Goal: Transaction & Acquisition: Purchase product/service

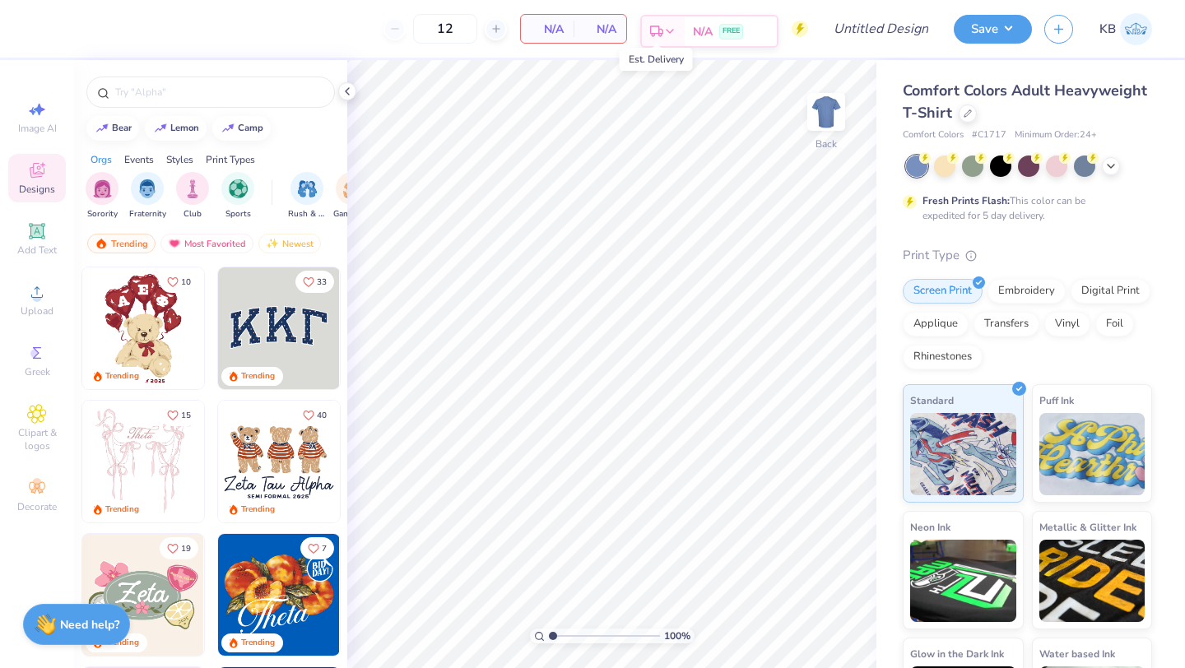
click at [661, 30] on icon at bounding box center [656, 31] width 13 height 13
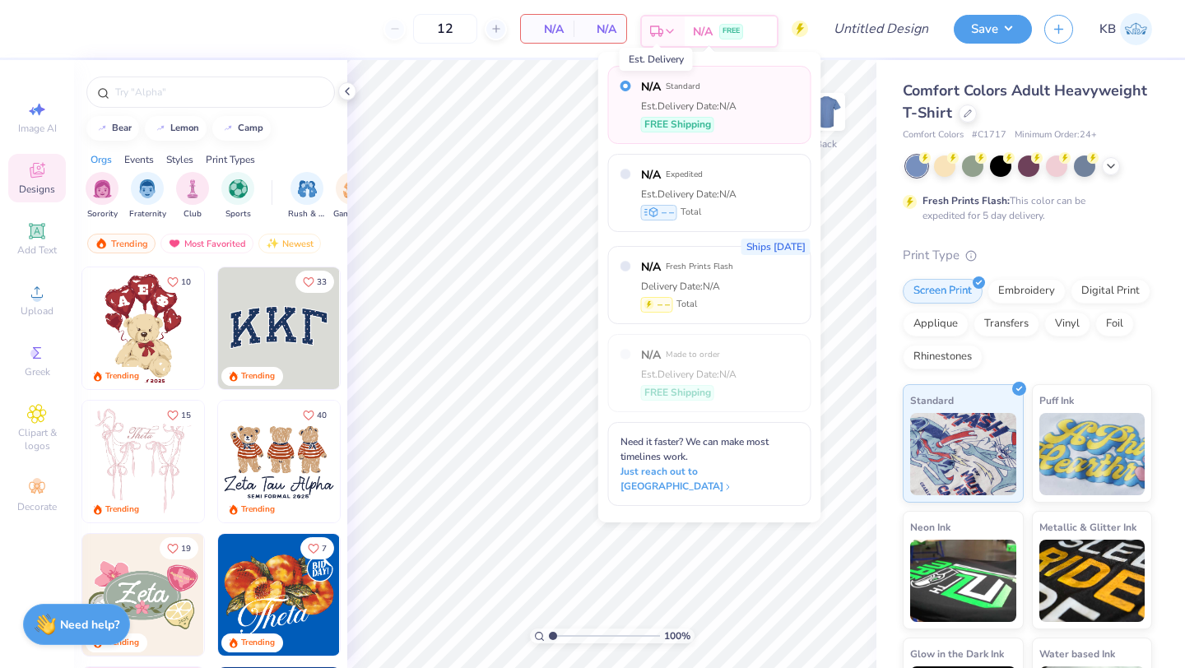
click at [661, 30] on icon at bounding box center [656, 31] width 13 height 13
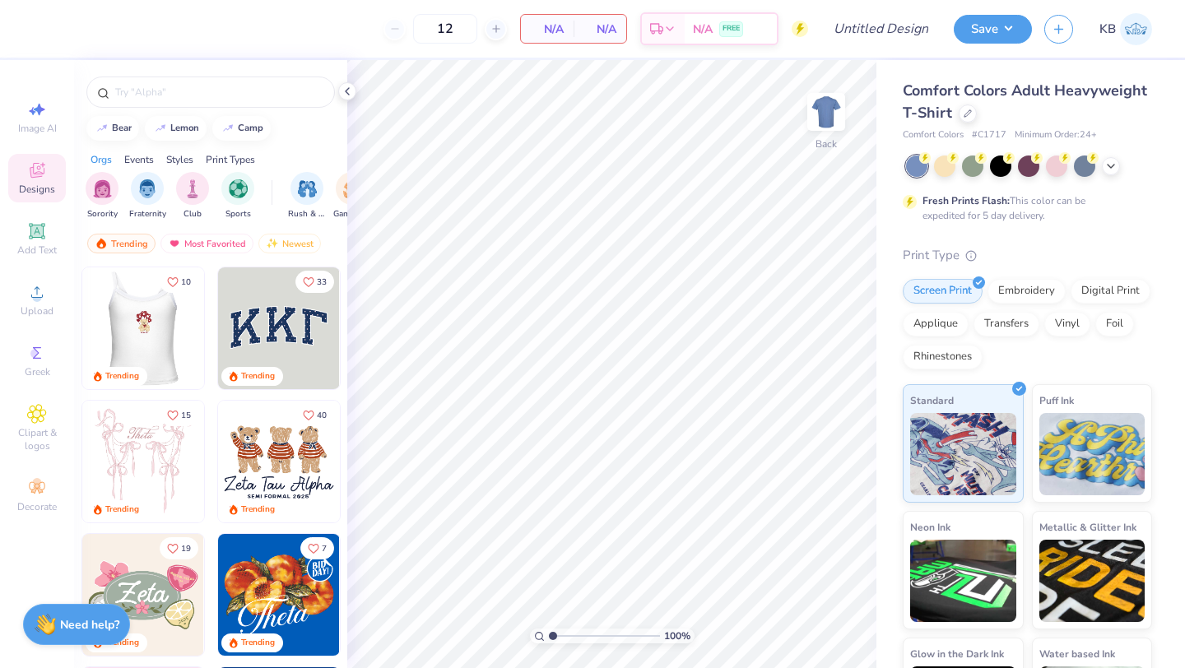
click at [143, 322] on div at bounding box center [142, 328] width 365 height 122
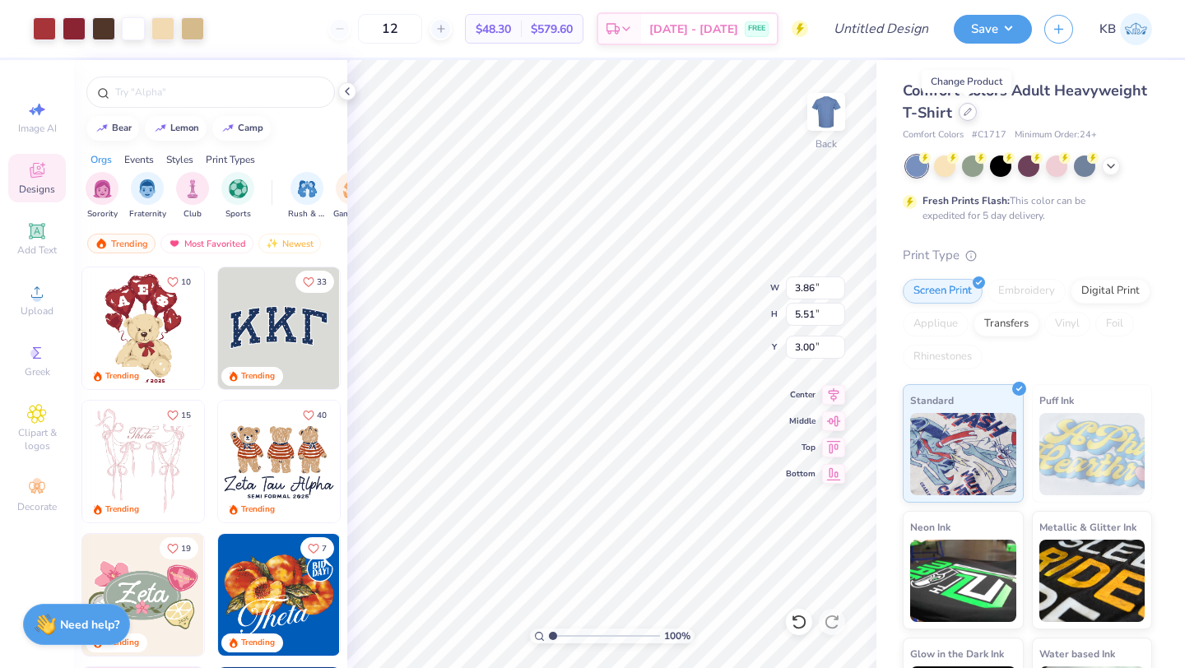
click at [961, 109] on div at bounding box center [968, 112] width 18 height 18
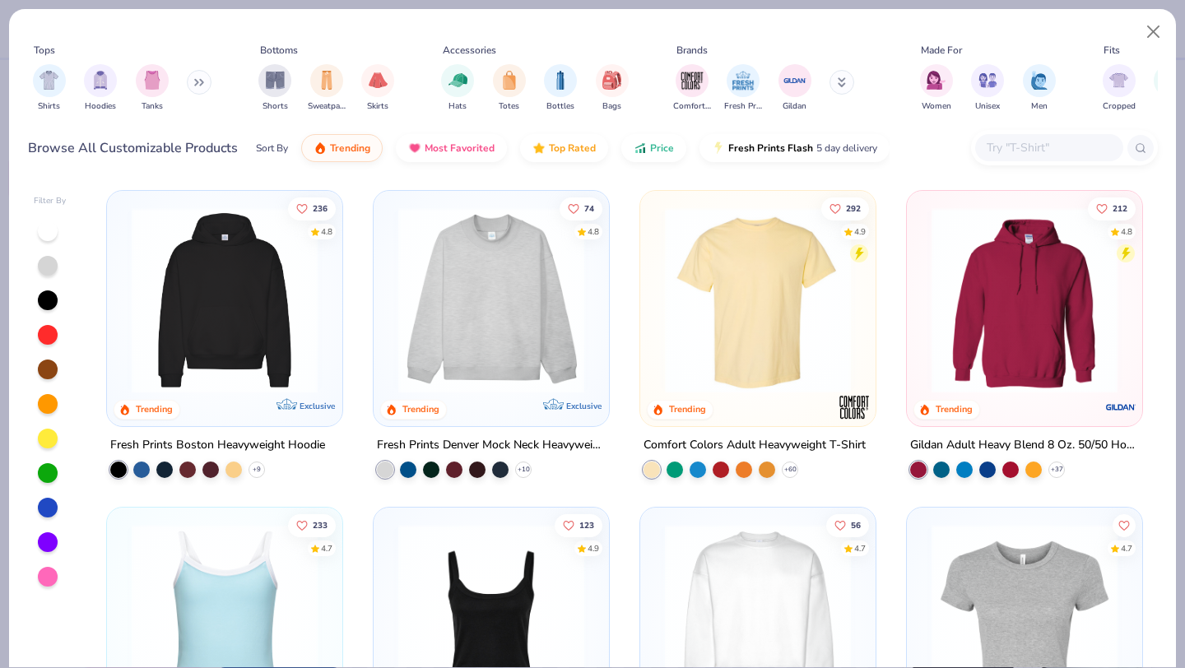
scroll to position [156, 0]
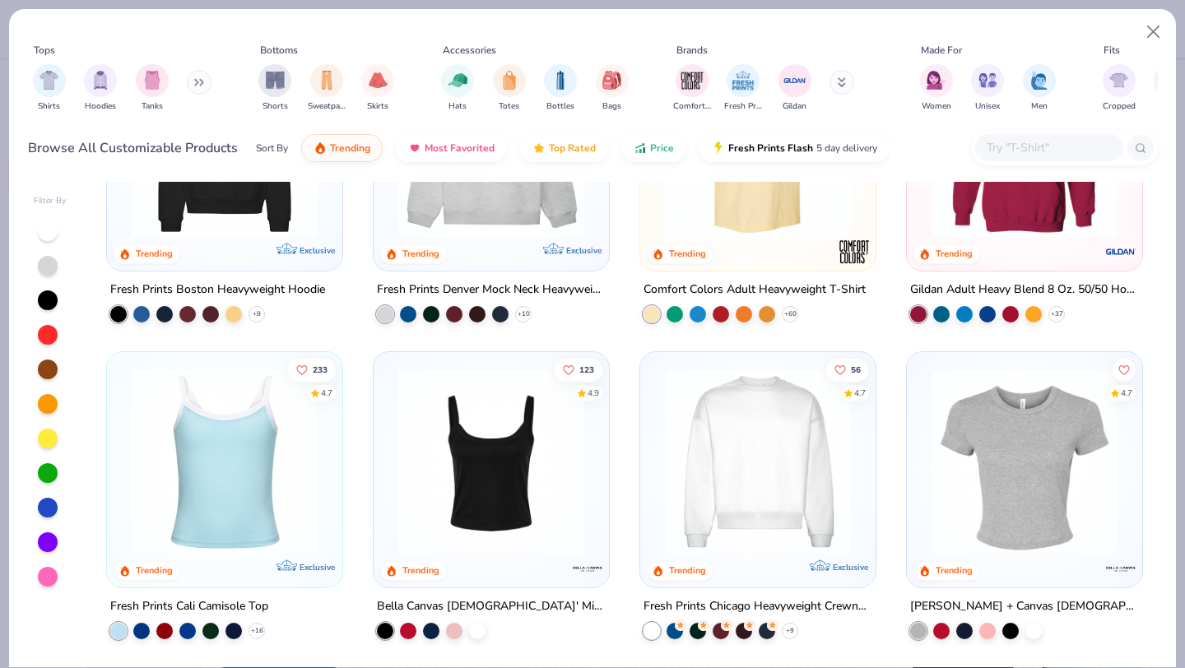
click at [510, 480] on img at bounding box center [491, 462] width 202 height 186
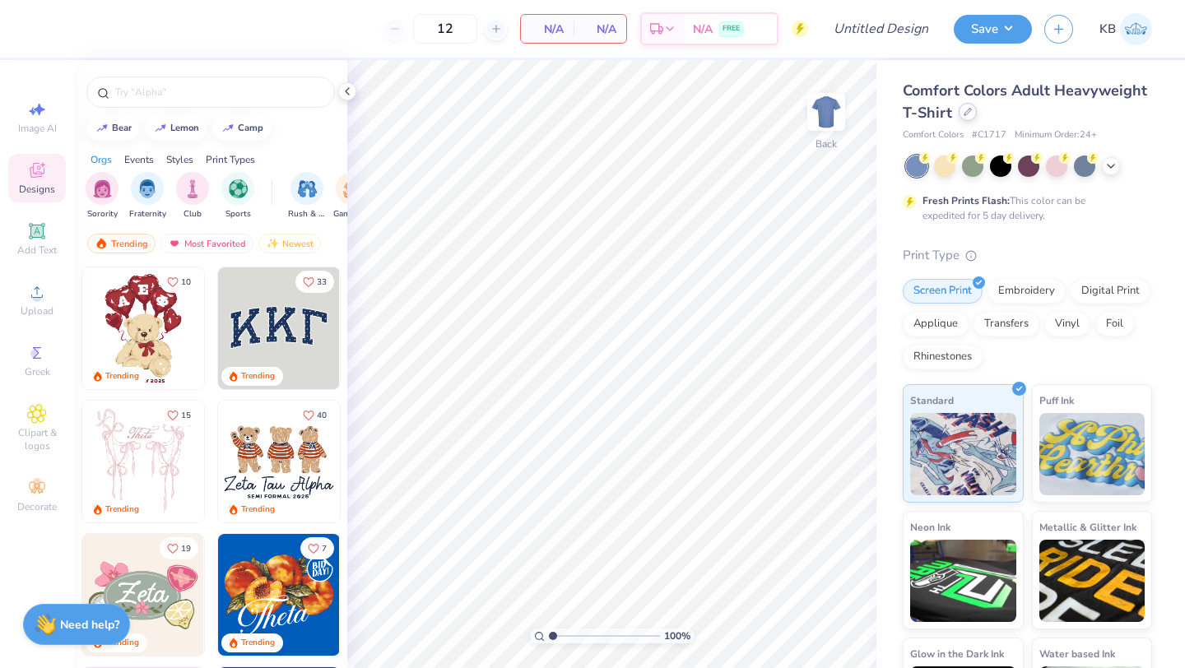
click at [967, 114] on icon at bounding box center [968, 112] width 8 height 8
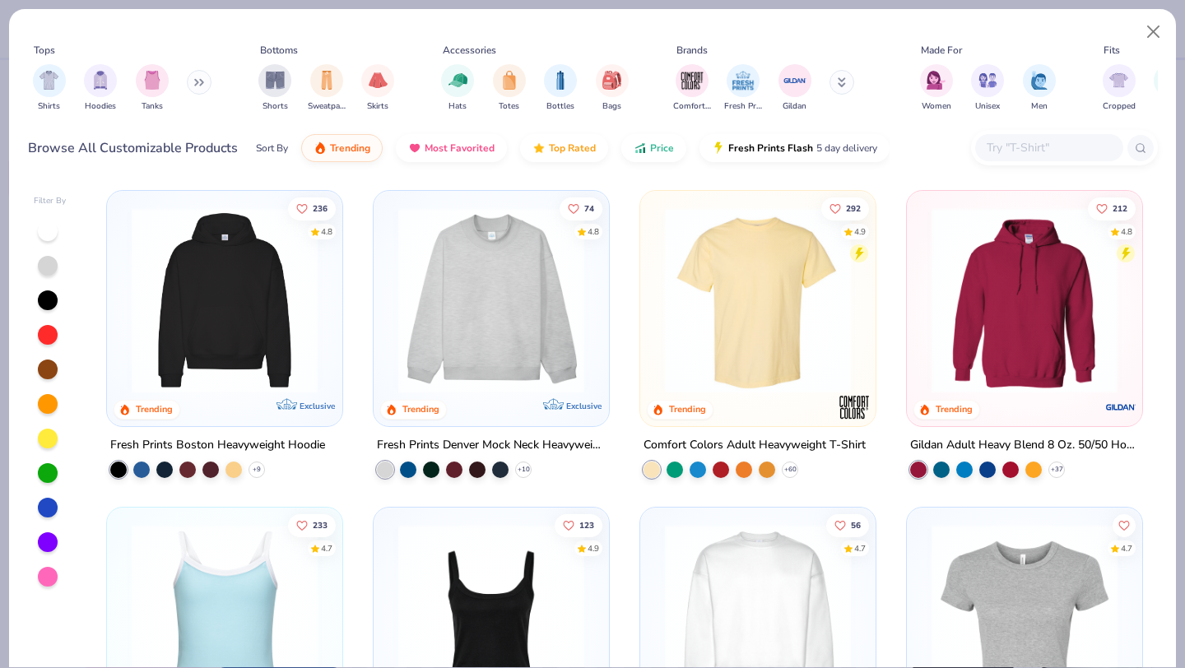
scroll to position [165, 0]
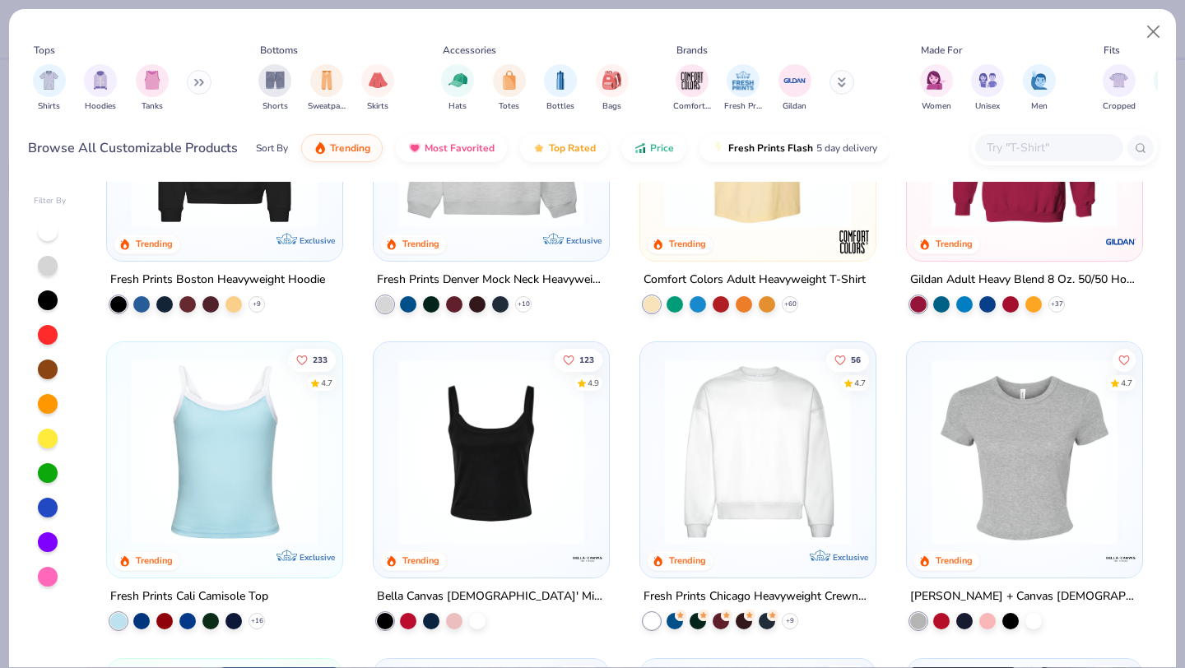
click at [473, 507] on img at bounding box center [491, 452] width 202 height 186
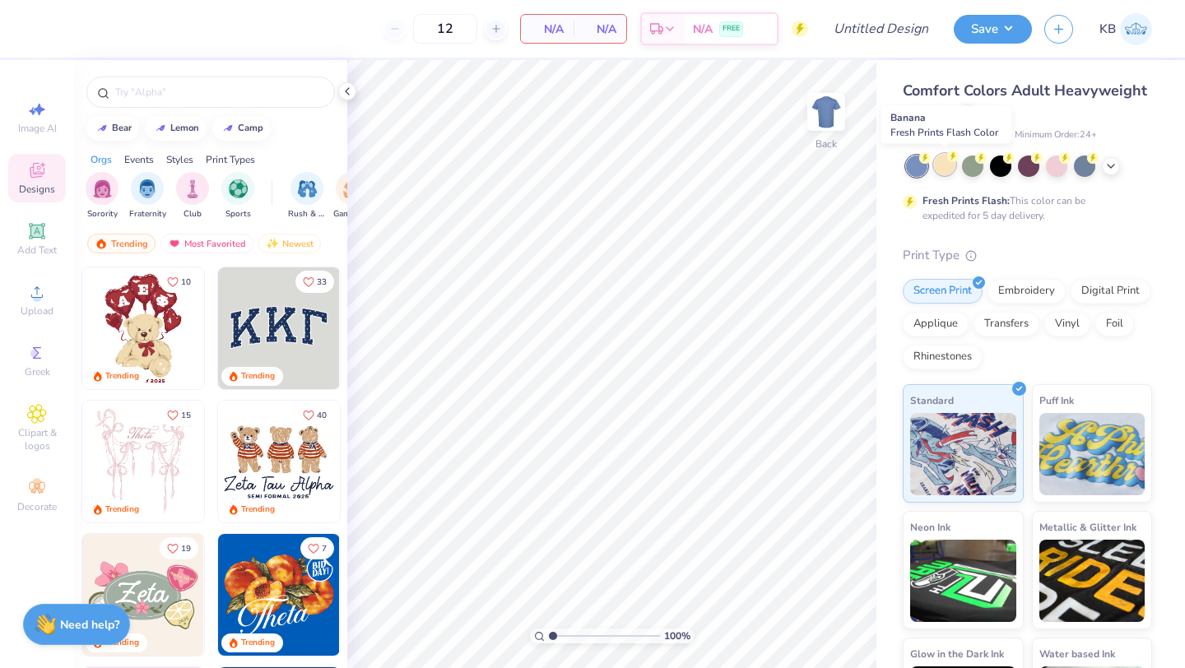
click at [943, 167] on div at bounding box center [944, 164] width 21 height 21
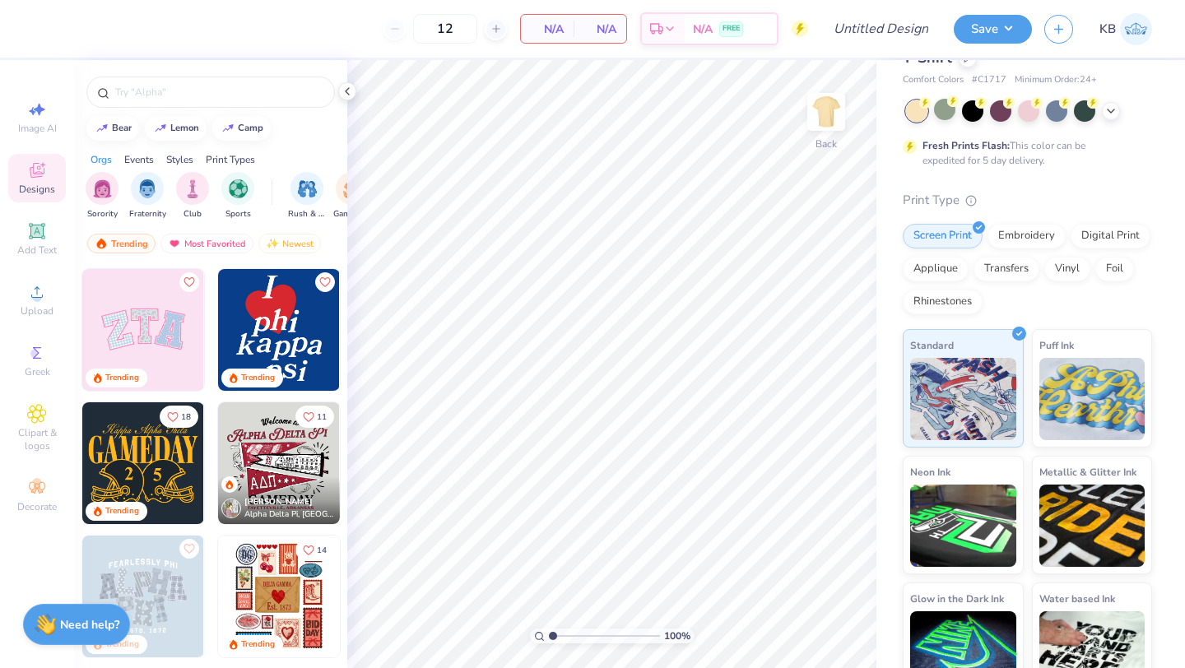
scroll to position [420, 0]
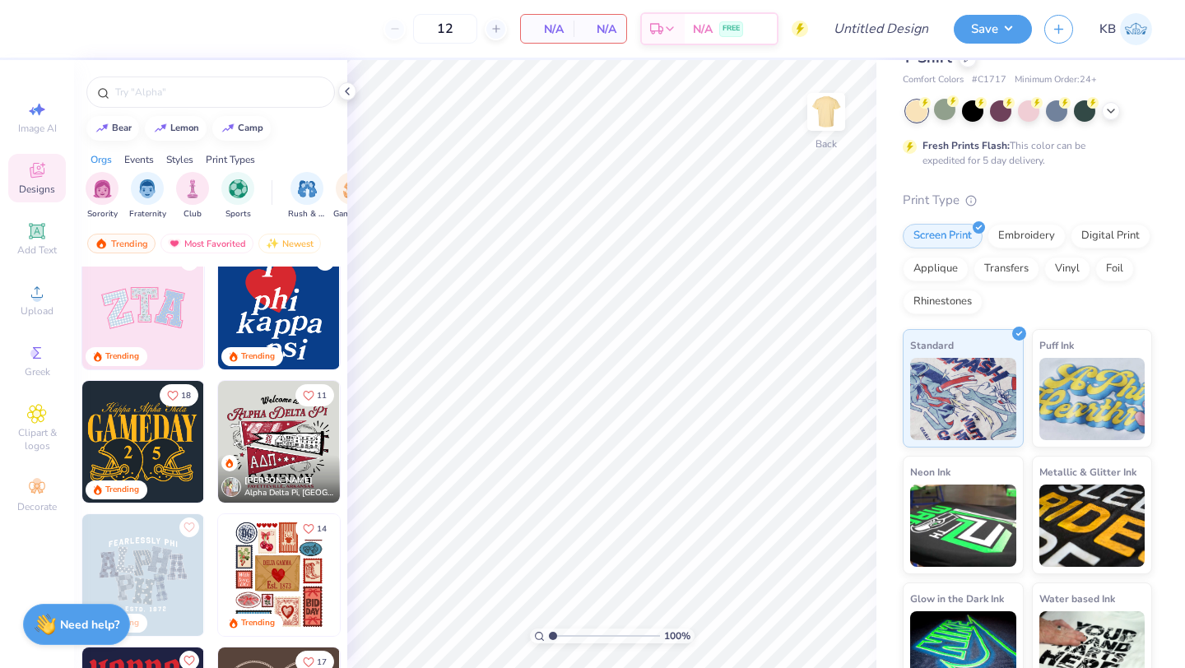
click at [81, 453] on img at bounding box center [21, 442] width 122 height 122
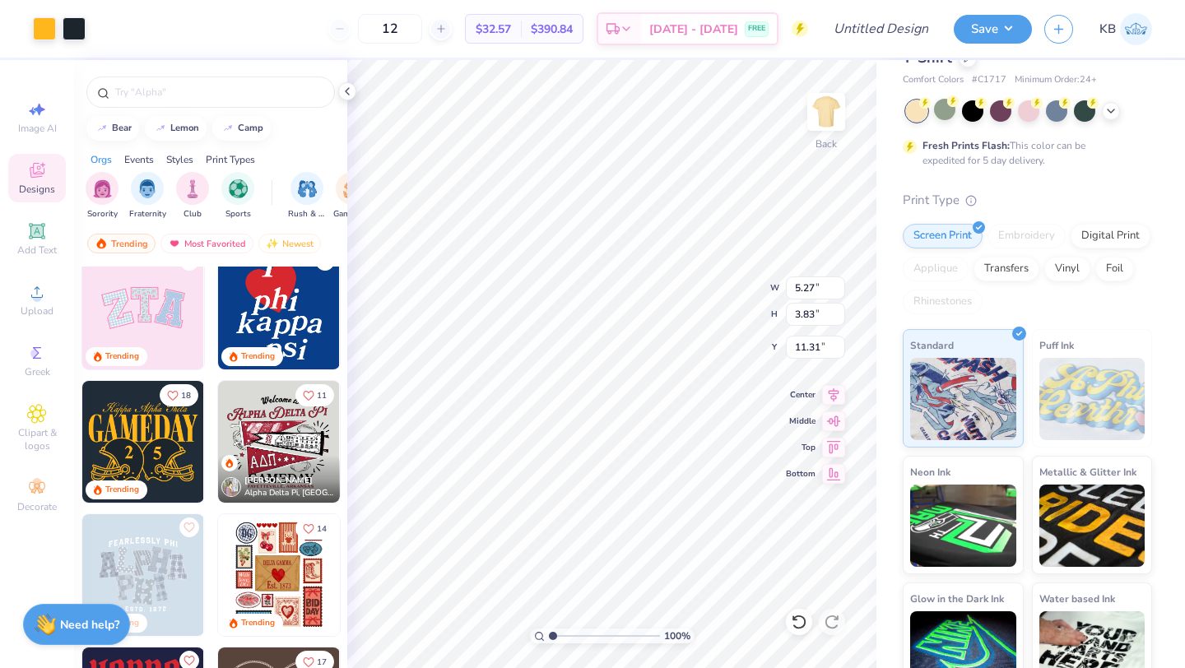
type input "11.31"
type input "7.35"
type input "5.34"
type input "9.80"
type input "8.59"
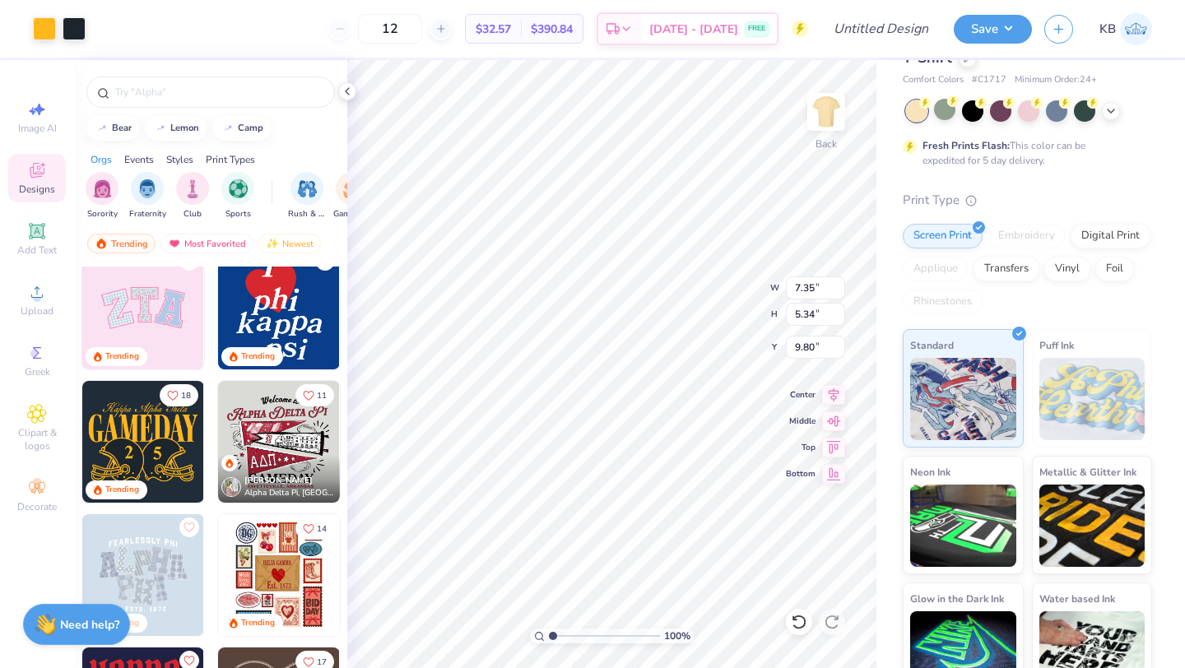
type input "6.25"
type input "8.89"
type input "10.04"
type input "7.29"
type input "7.84"
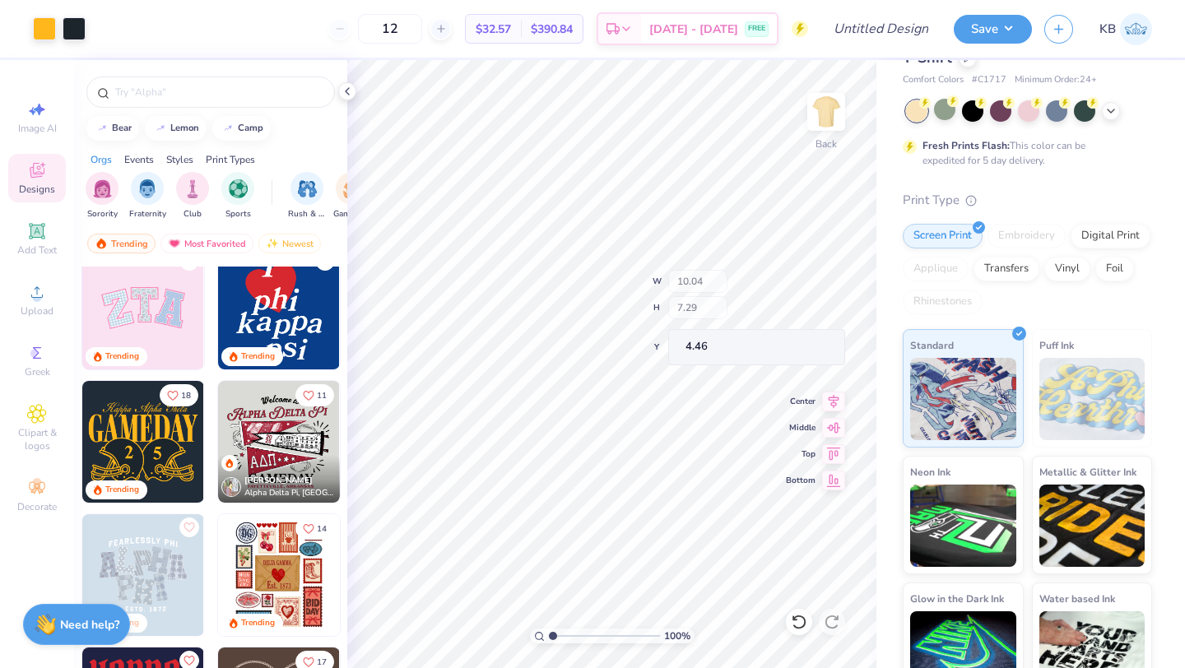
type input "4.46"
click at [49, 28] on div at bounding box center [44, 27] width 23 height 23
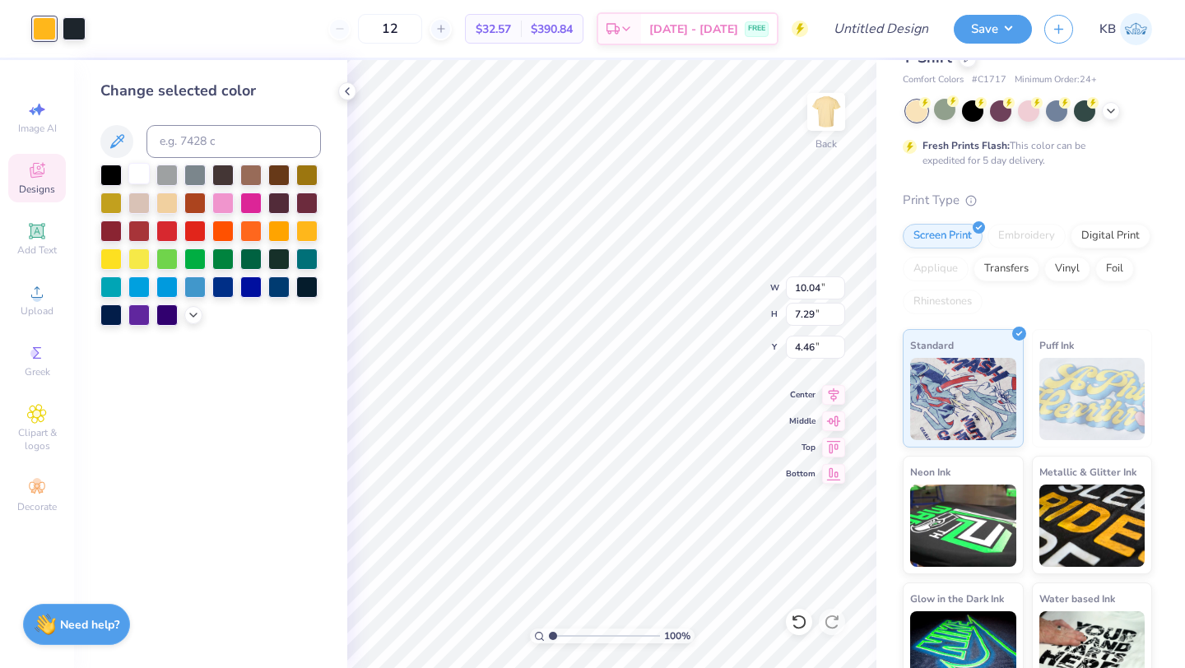
click at [144, 169] on div at bounding box center [138, 173] width 21 height 21
click at [226, 286] on div at bounding box center [222, 285] width 21 height 21
click at [170, 166] on div at bounding box center [166, 173] width 21 height 21
click at [972, 109] on div at bounding box center [972, 109] width 21 height 21
click at [250, 228] on div at bounding box center [250, 229] width 21 height 21
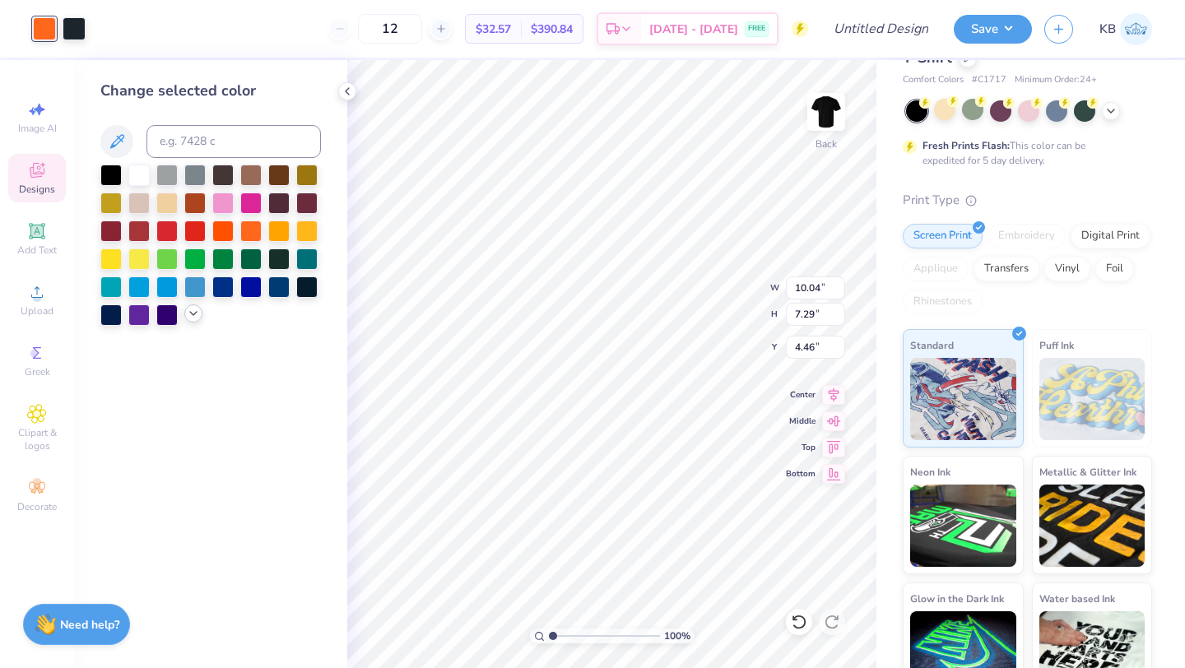
click at [192, 310] on icon at bounding box center [193, 313] width 13 height 13
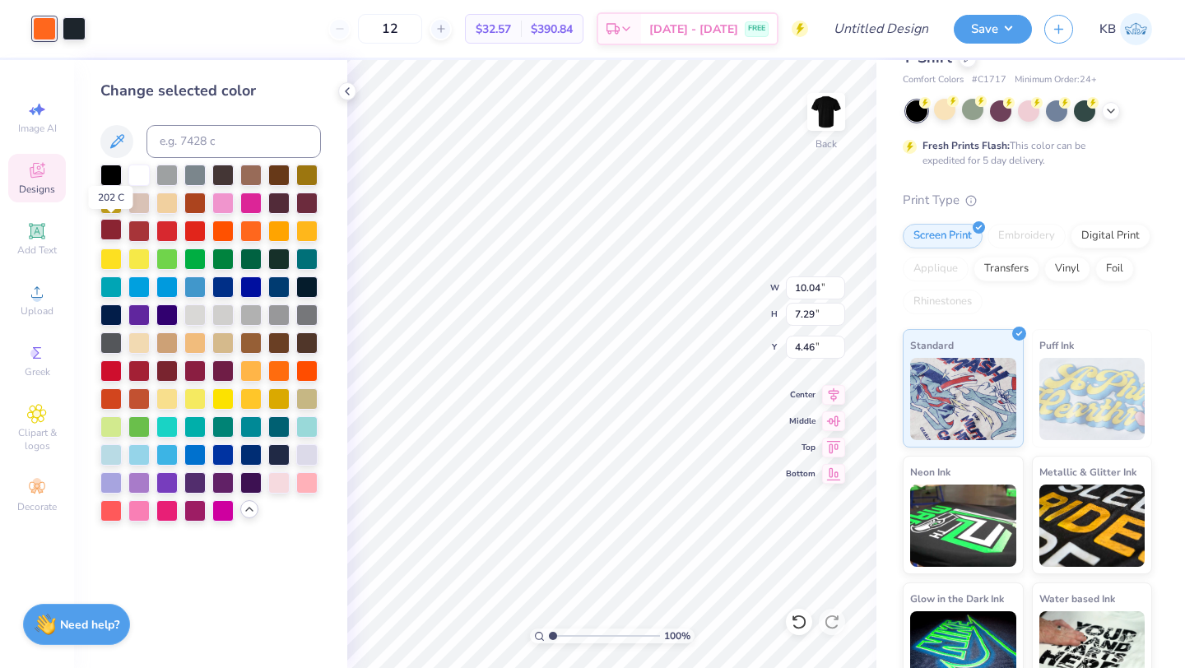
click at [110, 235] on div at bounding box center [110, 229] width 21 height 21
click at [303, 204] on div at bounding box center [306, 201] width 21 height 21
click at [143, 228] on div at bounding box center [138, 229] width 21 height 21
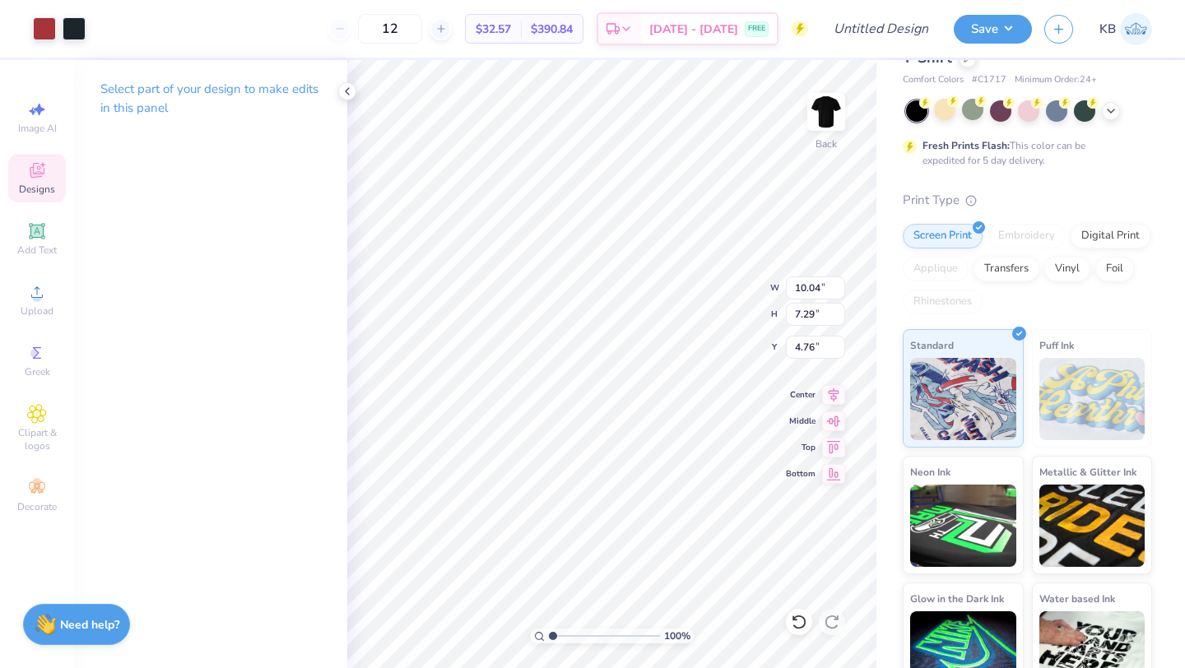
type input "4.76"
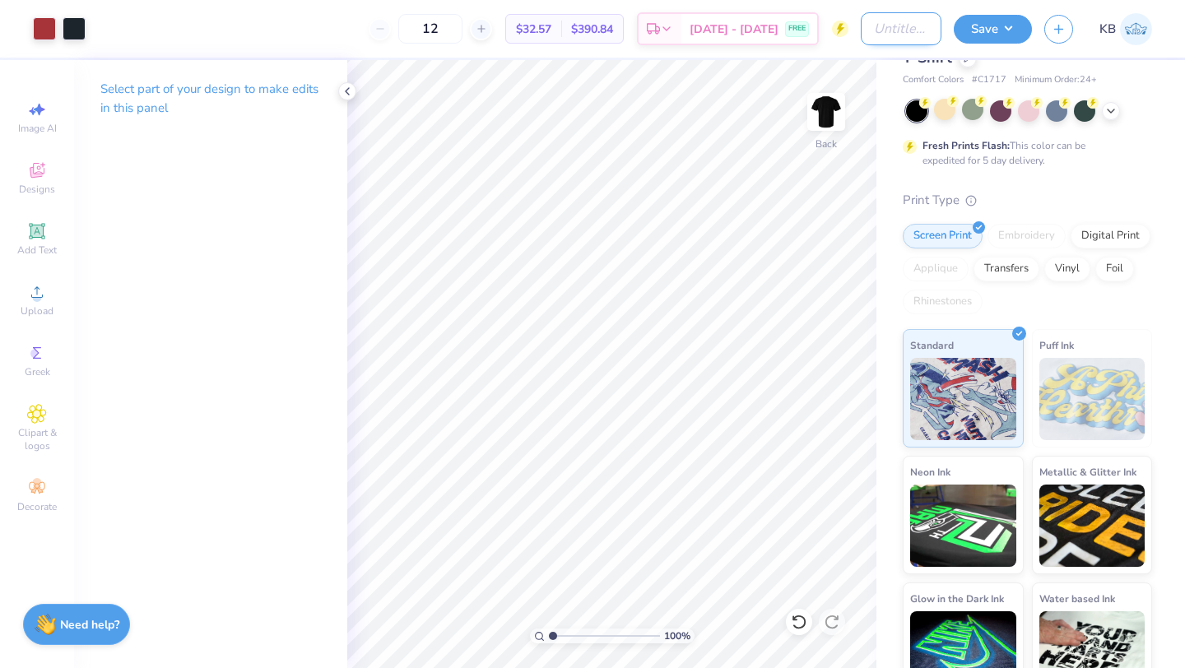
click at [870, 23] on input "Design Title" at bounding box center [901, 28] width 81 height 33
type input "random"
click at [987, 20] on button "Save" at bounding box center [993, 26] width 78 height 29
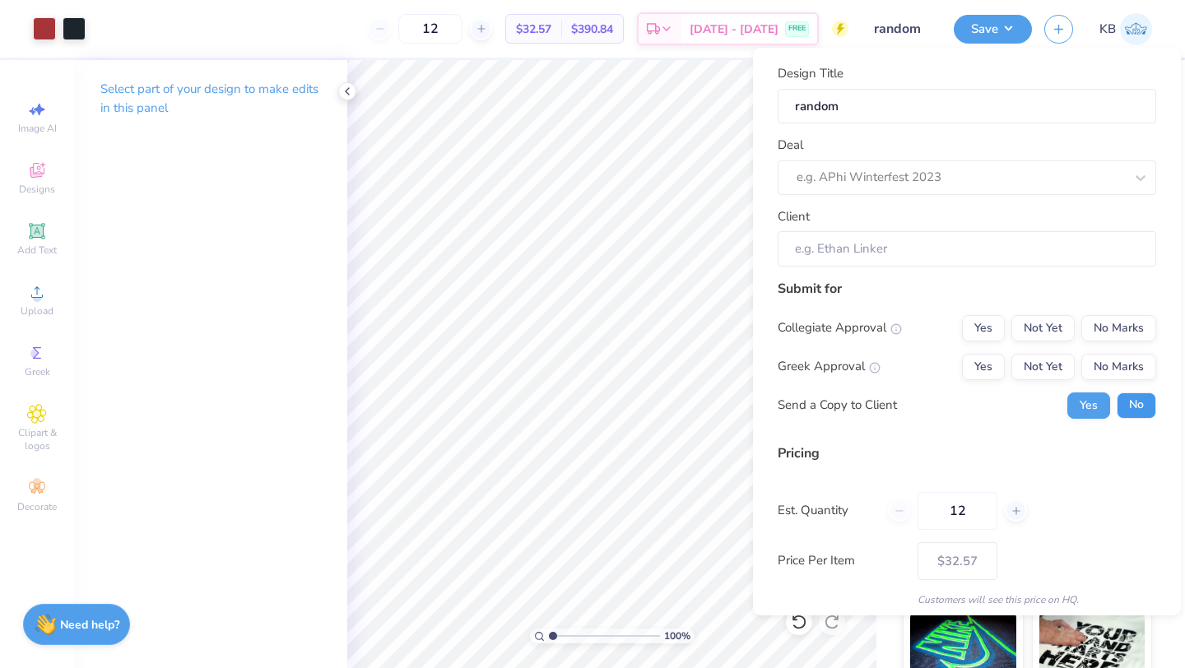
click at [1134, 401] on button "No" at bounding box center [1137, 406] width 40 height 26
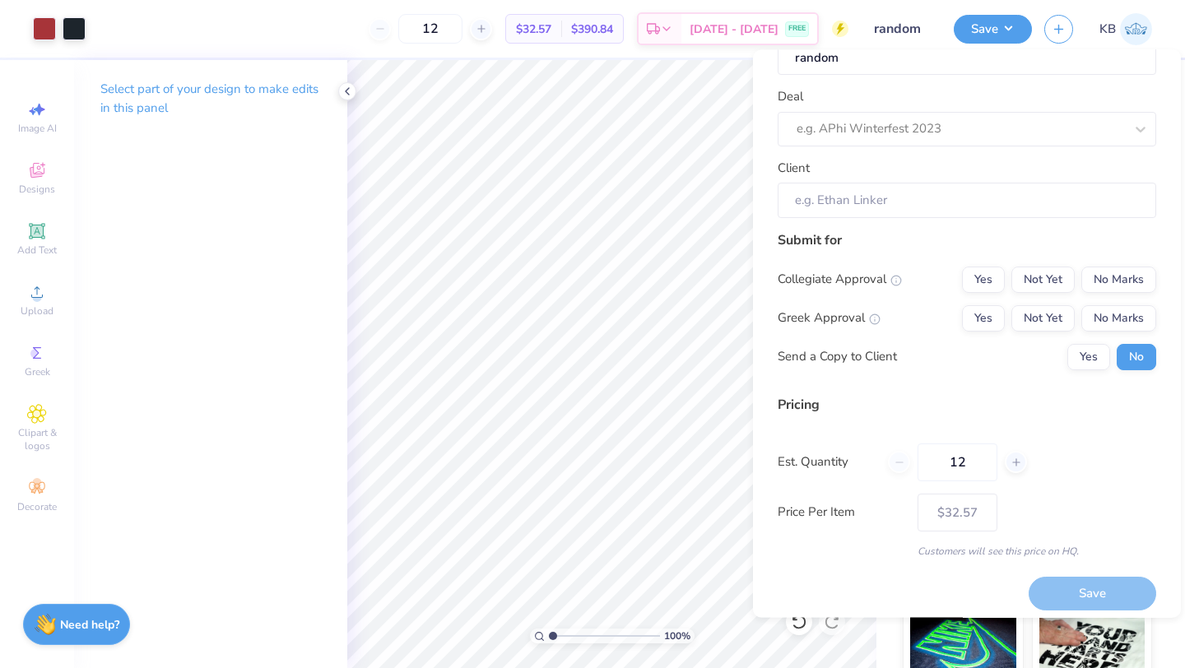
scroll to position [59, 0]
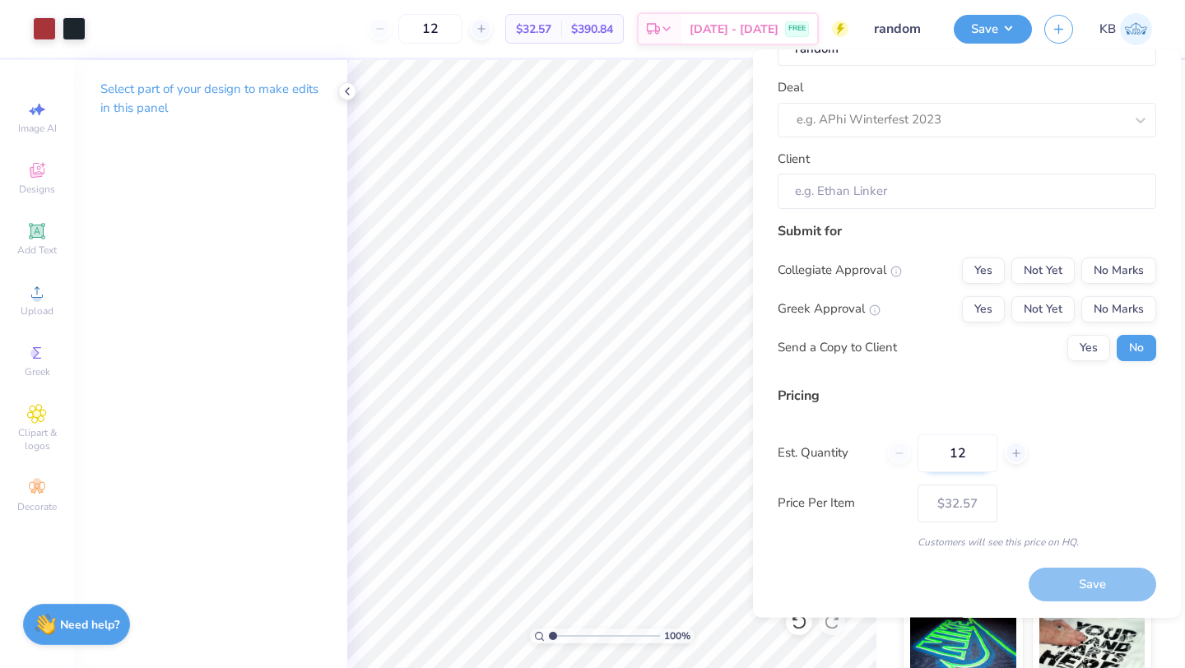
click at [934, 453] on input "12" at bounding box center [958, 454] width 80 height 38
click at [974, 459] on input "12" at bounding box center [958, 454] width 80 height 38
click at [1014, 457] on icon at bounding box center [1017, 454] width 12 height 12
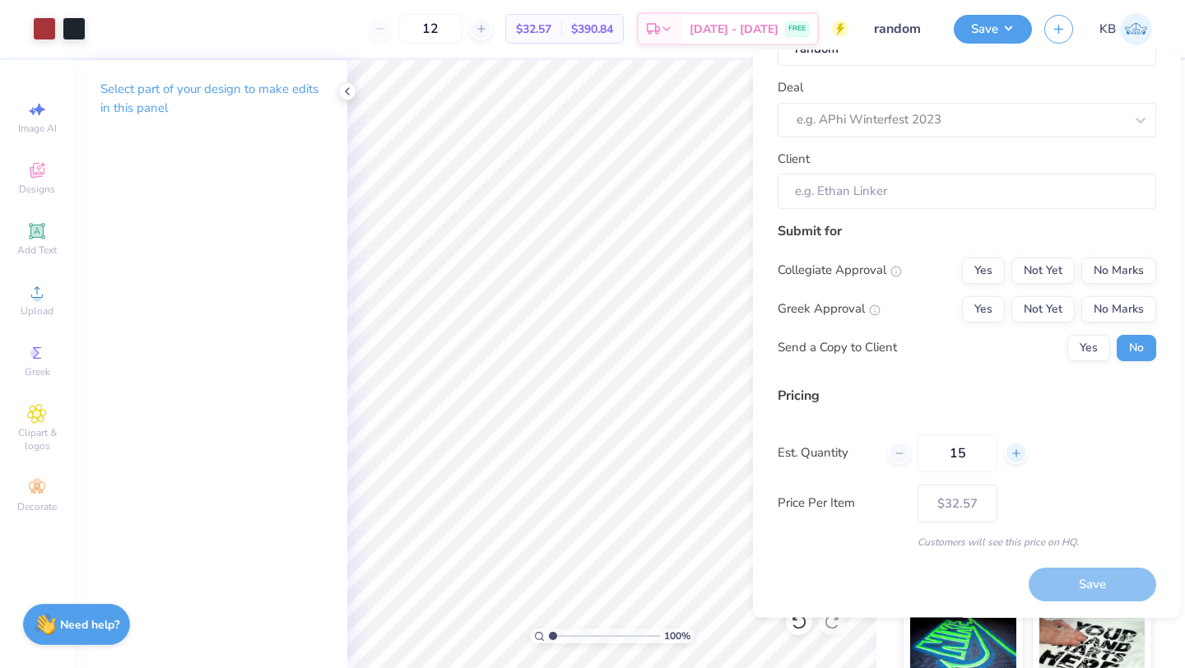
click at [1014, 457] on icon at bounding box center [1017, 454] width 12 height 12
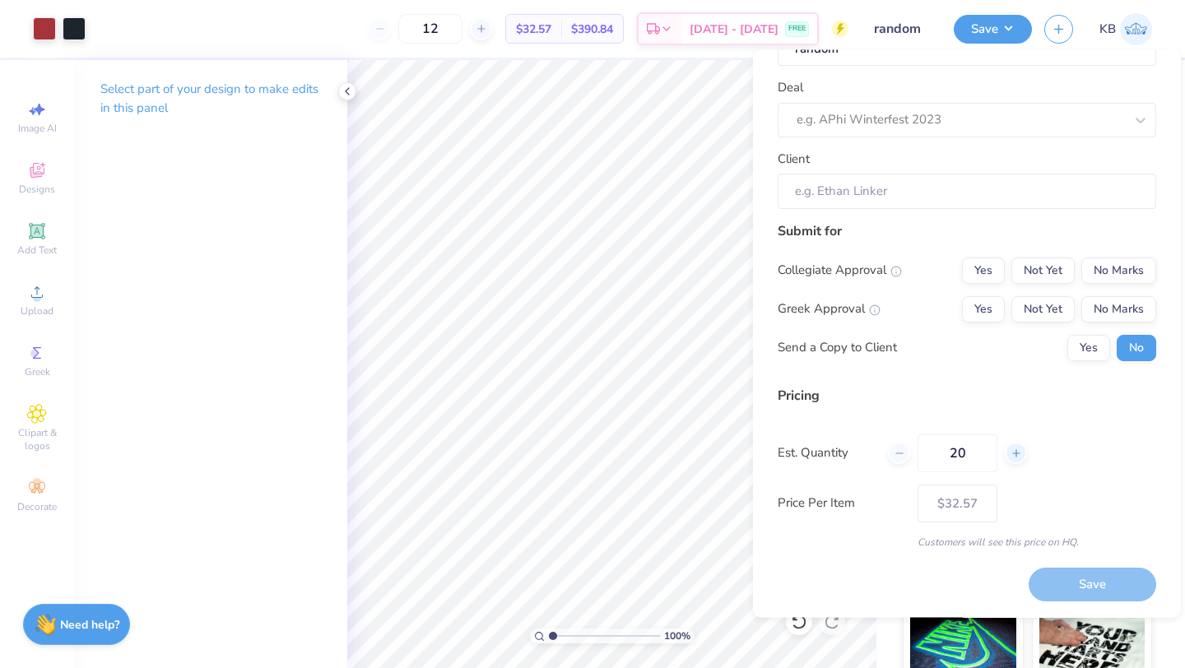
click at [1014, 457] on icon at bounding box center [1017, 454] width 12 height 12
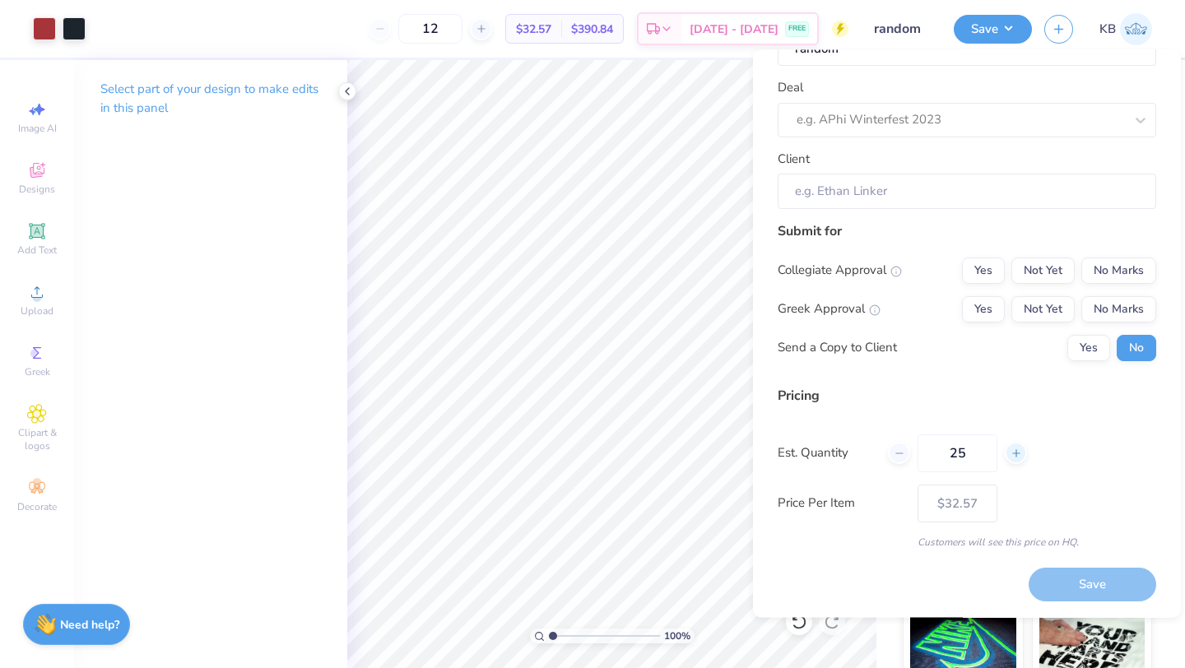
click at [1014, 457] on icon at bounding box center [1017, 454] width 12 height 12
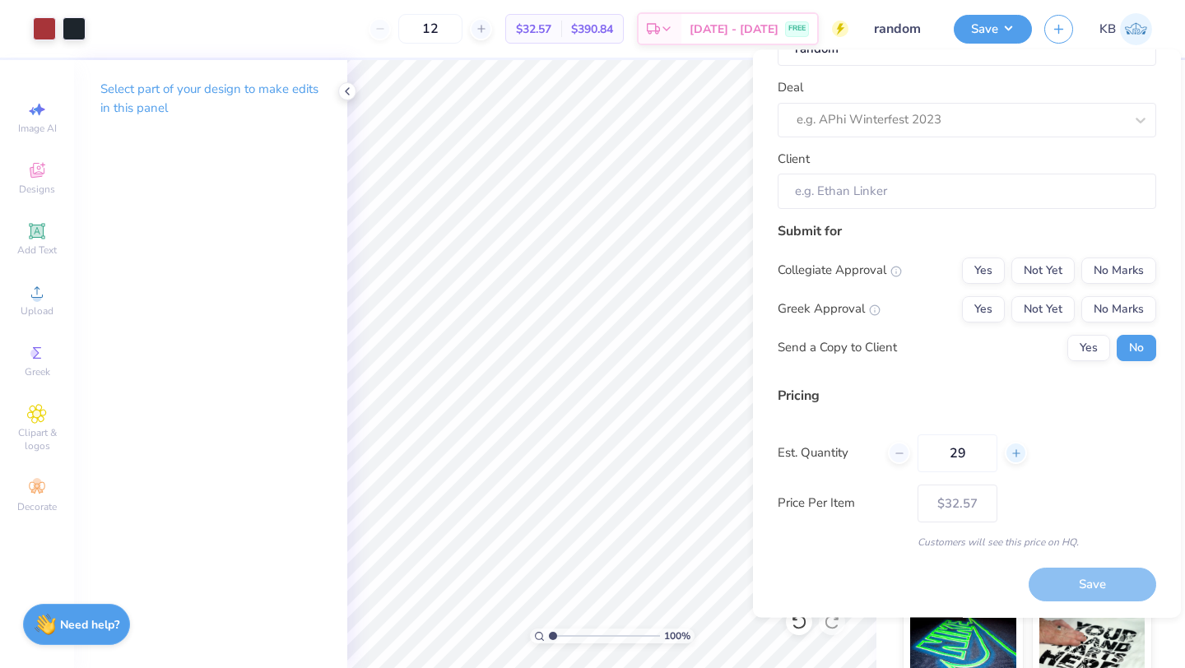
type input "30"
type input "$20.47"
click at [895, 458] on icon at bounding box center [900, 454] width 12 height 12
type input "29"
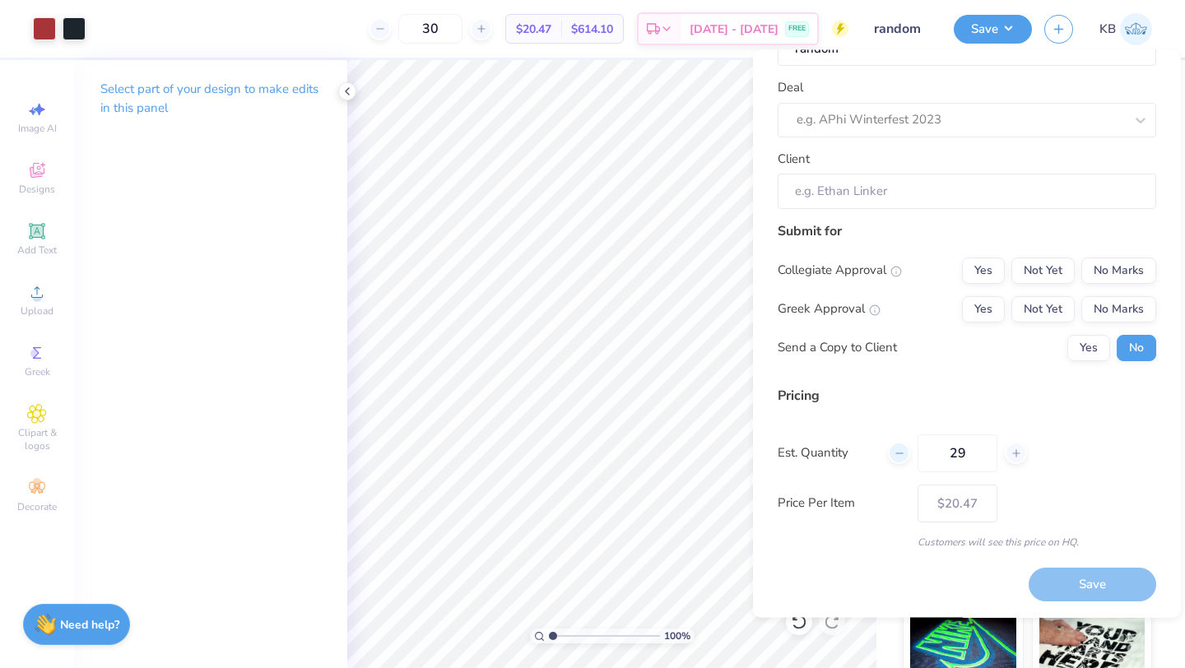
type input "29"
type input "– –"
click at [896, 452] on icon at bounding box center [900, 454] width 12 height 12
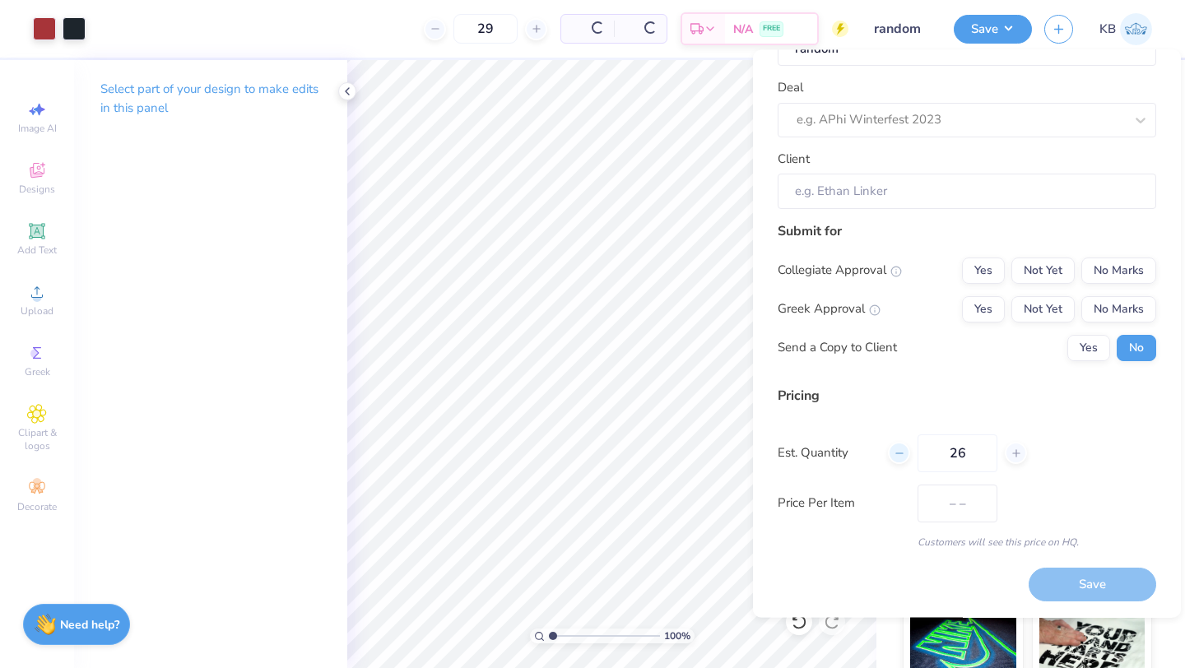
click at [896, 452] on icon at bounding box center [900, 454] width 12 height 12
type input "24"
type input "$21.31"
click at [896, 452] on icon at bounding box center [900, 454] width 12 height 12
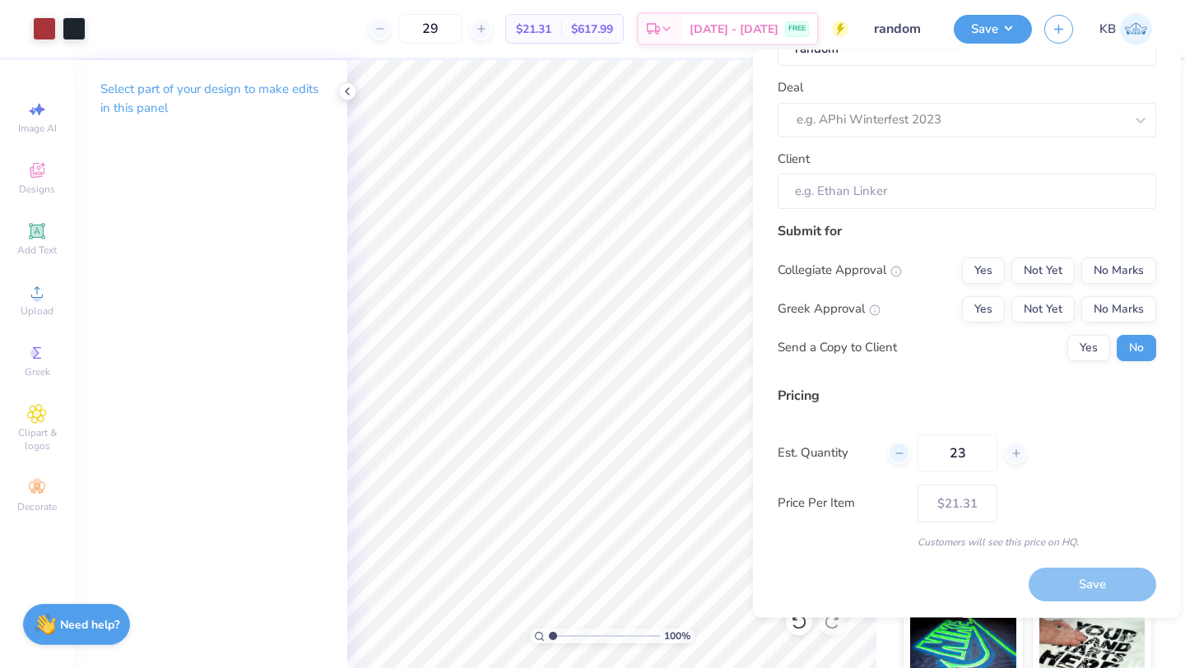
click at [896, 452] on icon at bounding box center [900, 454] width 12 height 12
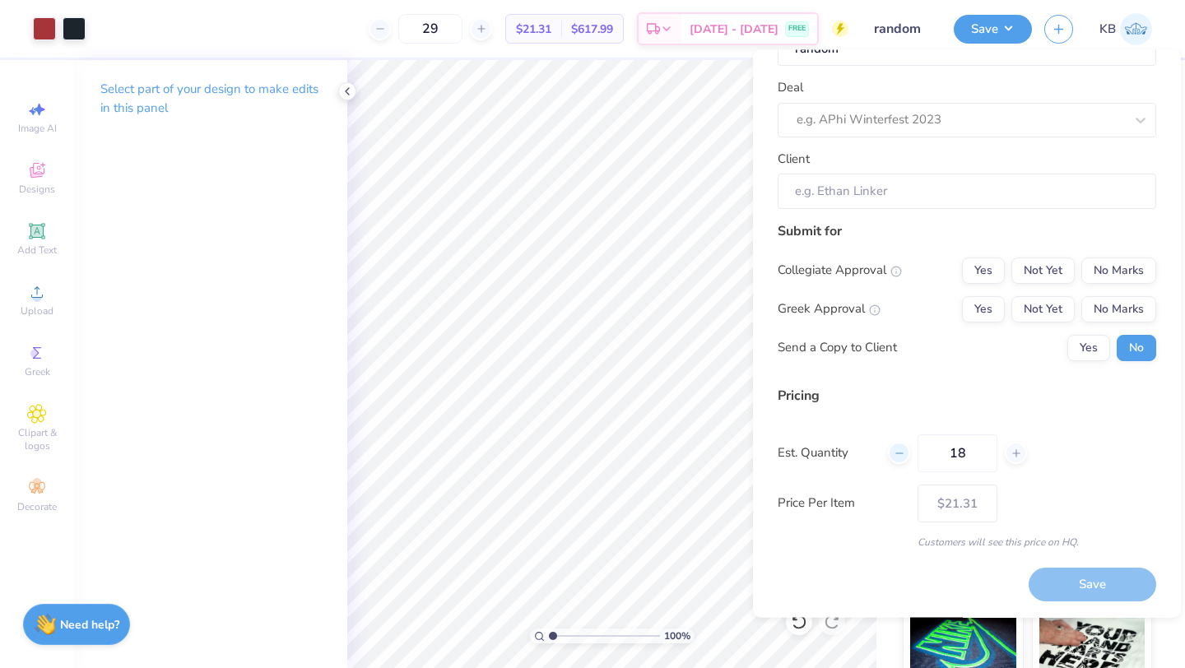
click at [896, 452] on icon at bounding box center [900, 454] width 12 height 12
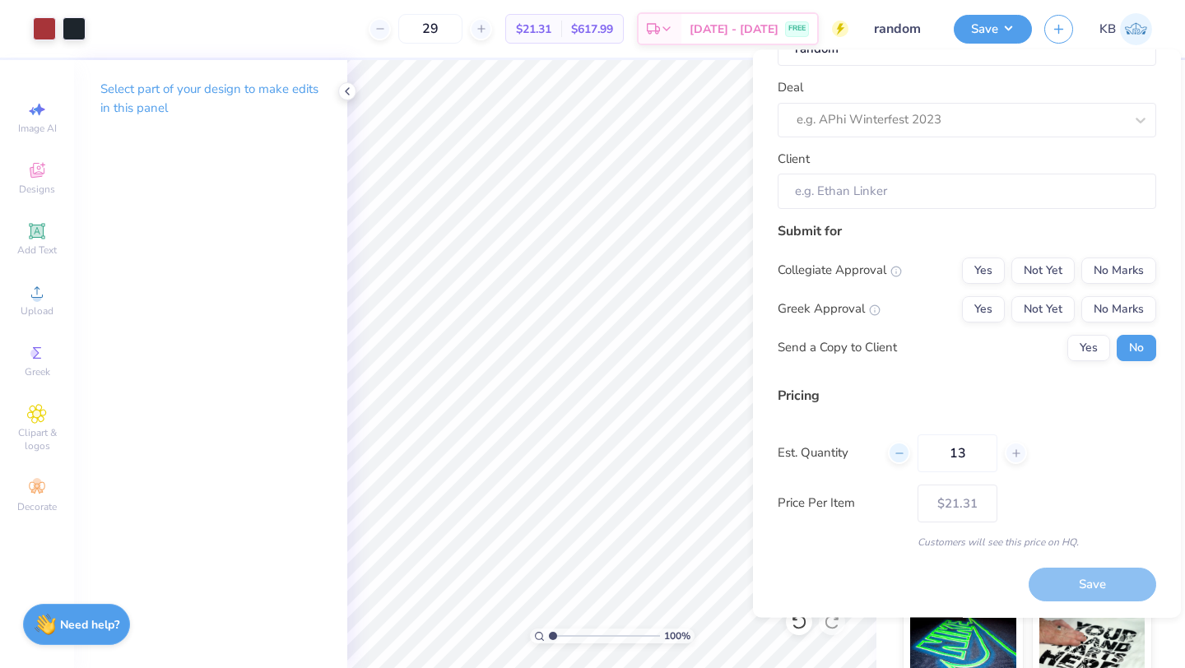
click at [896, 452] on icon at bounding box center [900, 454] width 12 height 12
type input "12"
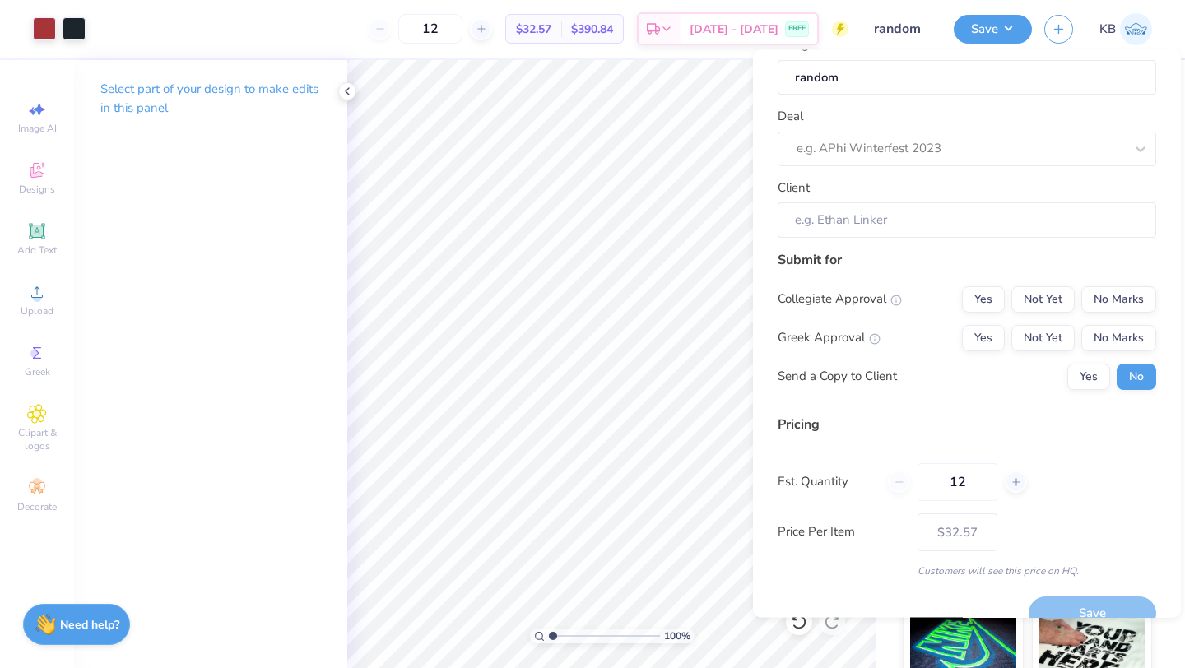
scroll to position [26, 0]
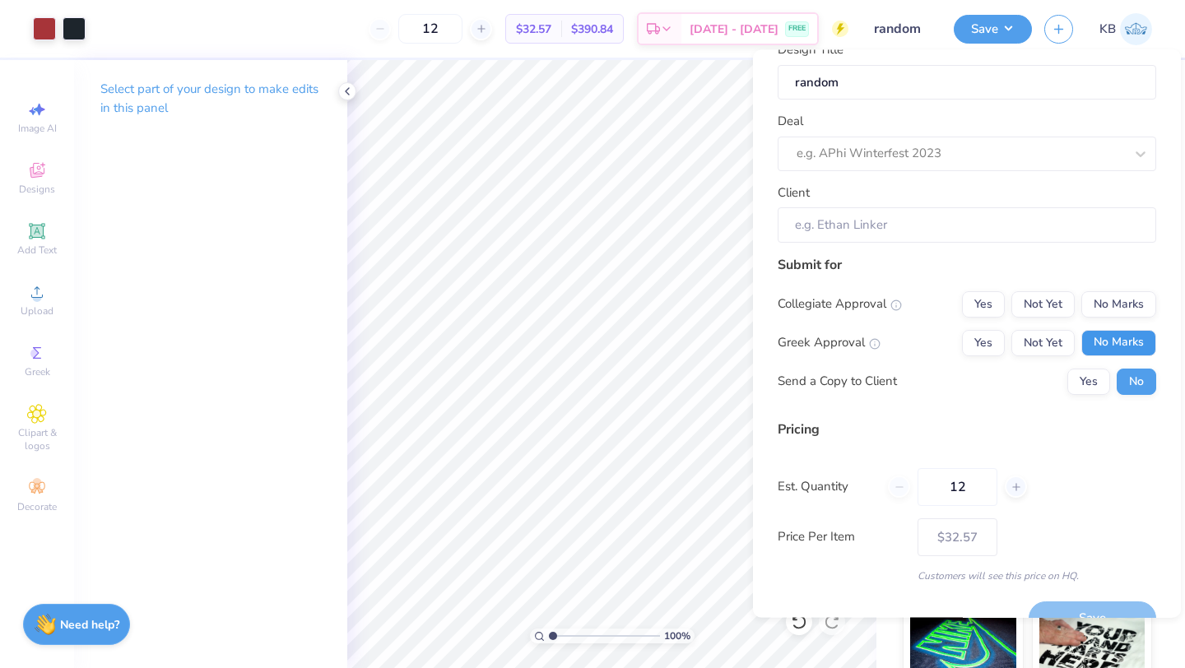
click at [1126, 333] on button "No Marks" at bounding box center [1118, 342] width 75 height 26
click at [1123, 310] on button "No Marks" at bounding box center [1118, 304] width 75 height 26
type input "$32.57"
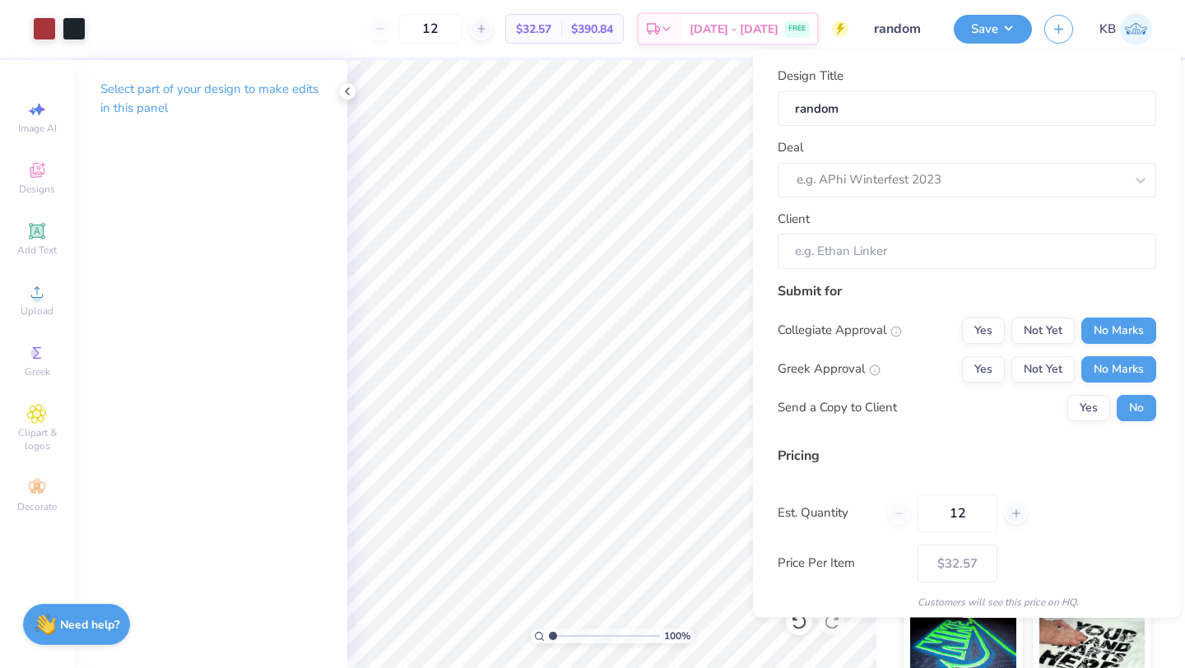
scroll to position [59, 0]
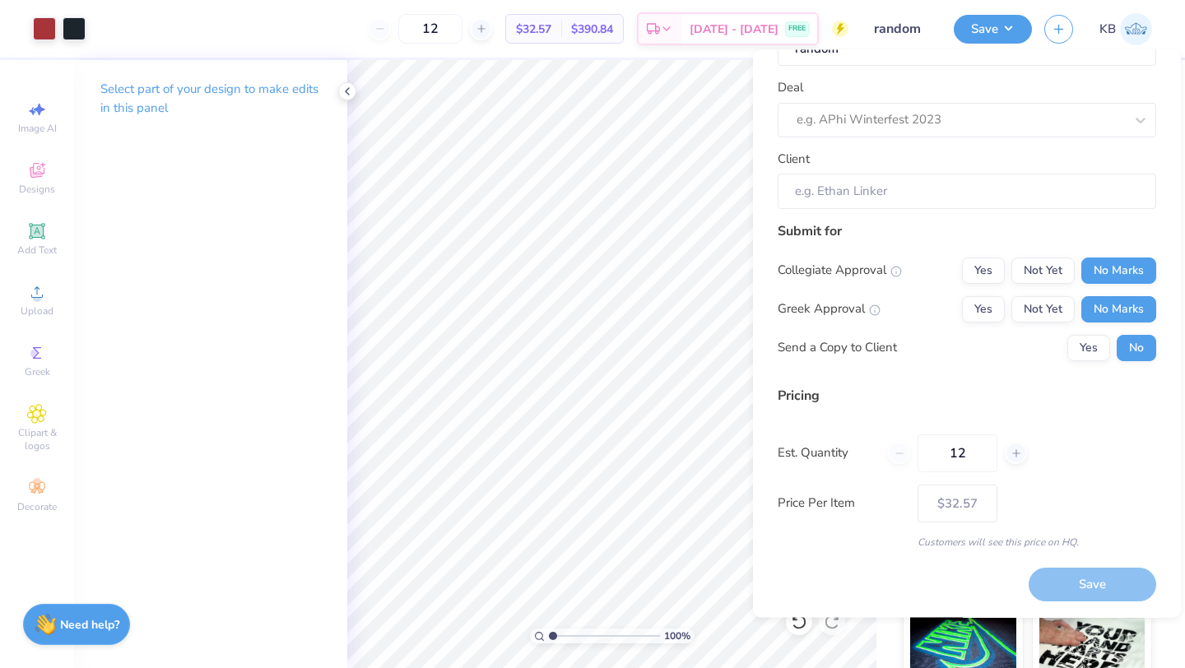
click at [1058, 614] on div "Design Title random Deal e.g. APhi Winterfest 2023 Client Submit for Collegiate…" at bounding box center [967, 334] width 428 height 568
click at [1060, 580] on div "Save" at bounding box center [1093, 586] width 128 height 34
click at [1058, 479] on div "Pricing Est. Quantity 12 Price Per Item $32.57 Customers will see this price on…" at bounding box center [967, 468] width 379 height 164
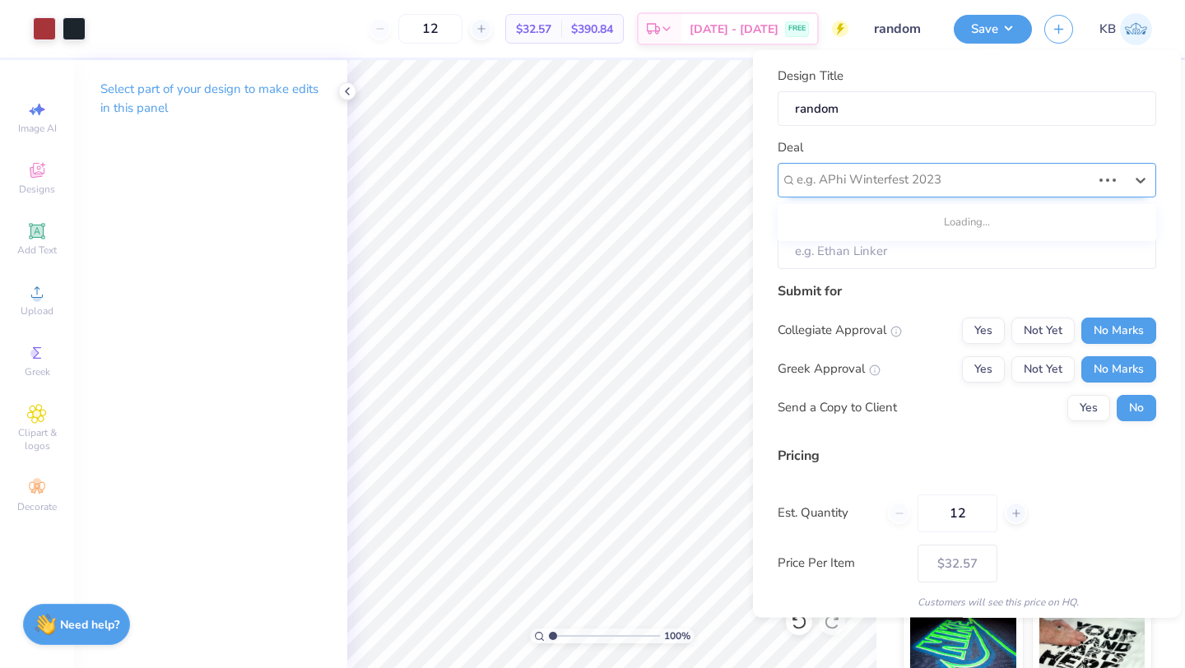
click at [944, 179] on div at bounding box center [944, 180] width 295 height 22
click at [962, 147] on div "Deal Use Up and Down to choose options, press Enter to select the currently foc…" at bounding box center [967, 167] width 379 height 59
click at [927, 253] on input "Client" at bounding box center [967, 251] width 379 height 35
click at [853, 68] on div "Design Title random" at bounding box center [967, 96] width 379 height 59
